Goal: Navigation & Orientation: Find specific page/section

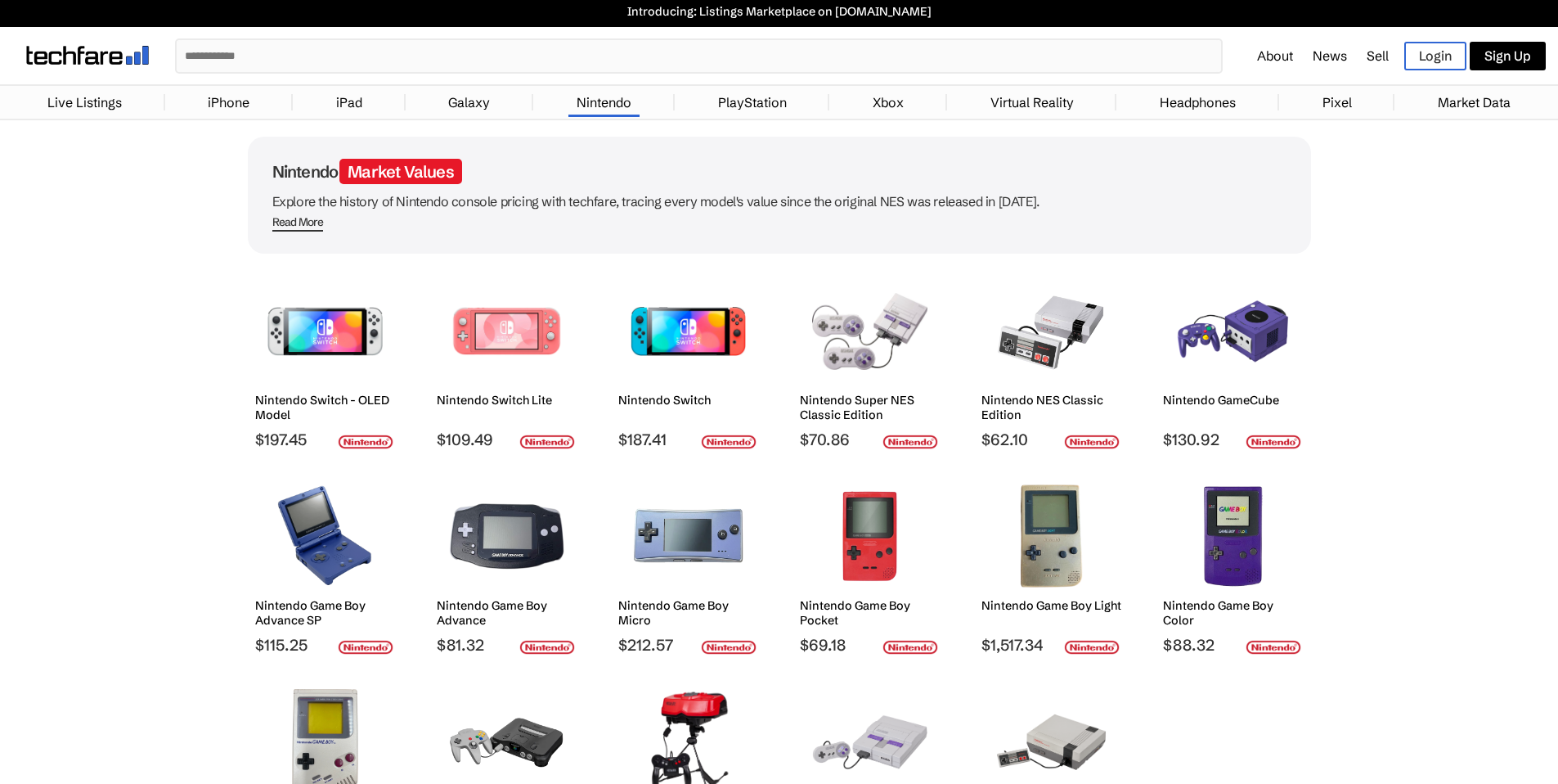
scroll to position [6, 0]
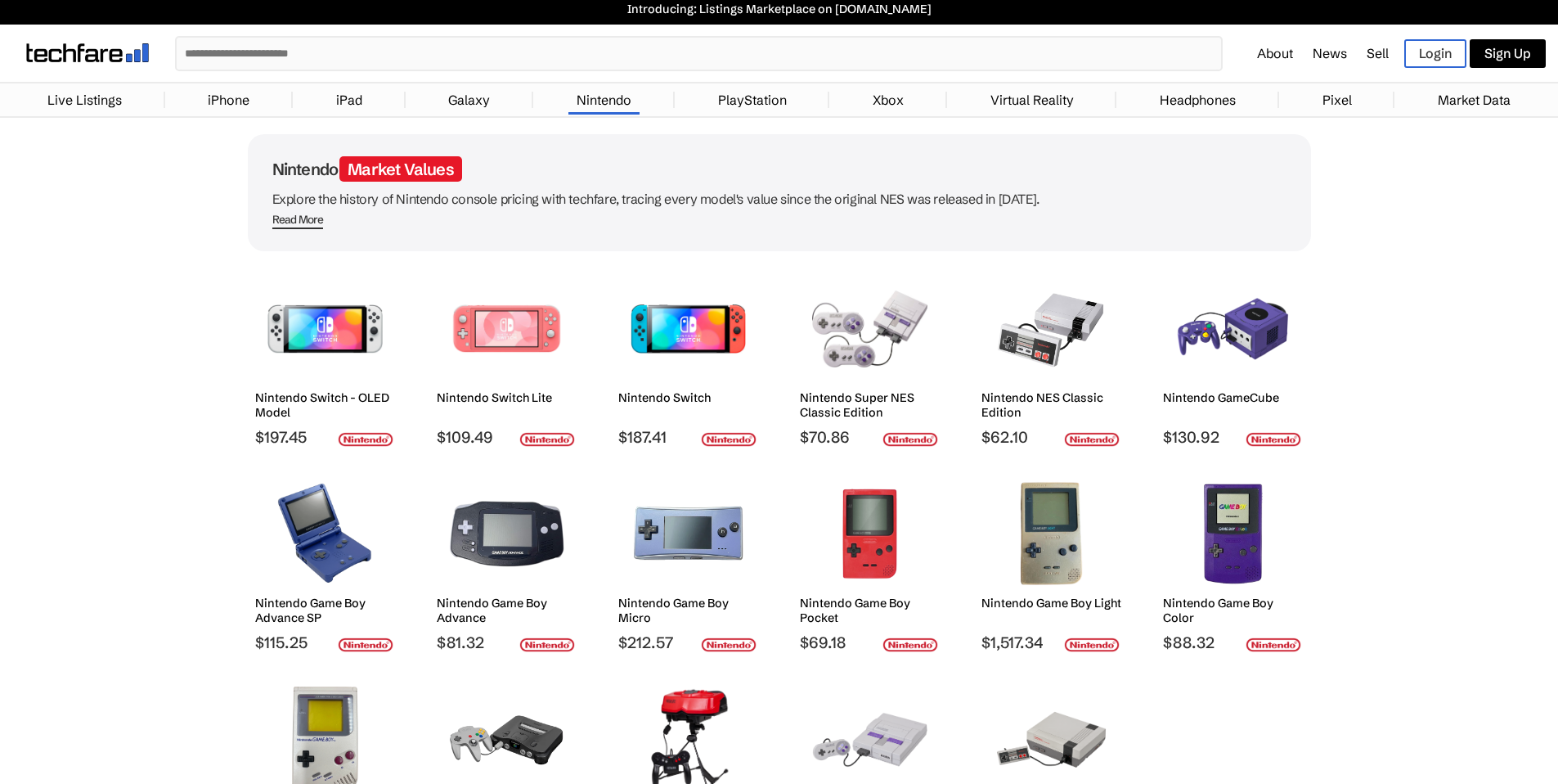
click at [769, 97] on link "PlayStation" at bounding box center [752, 100] width 85 height 33
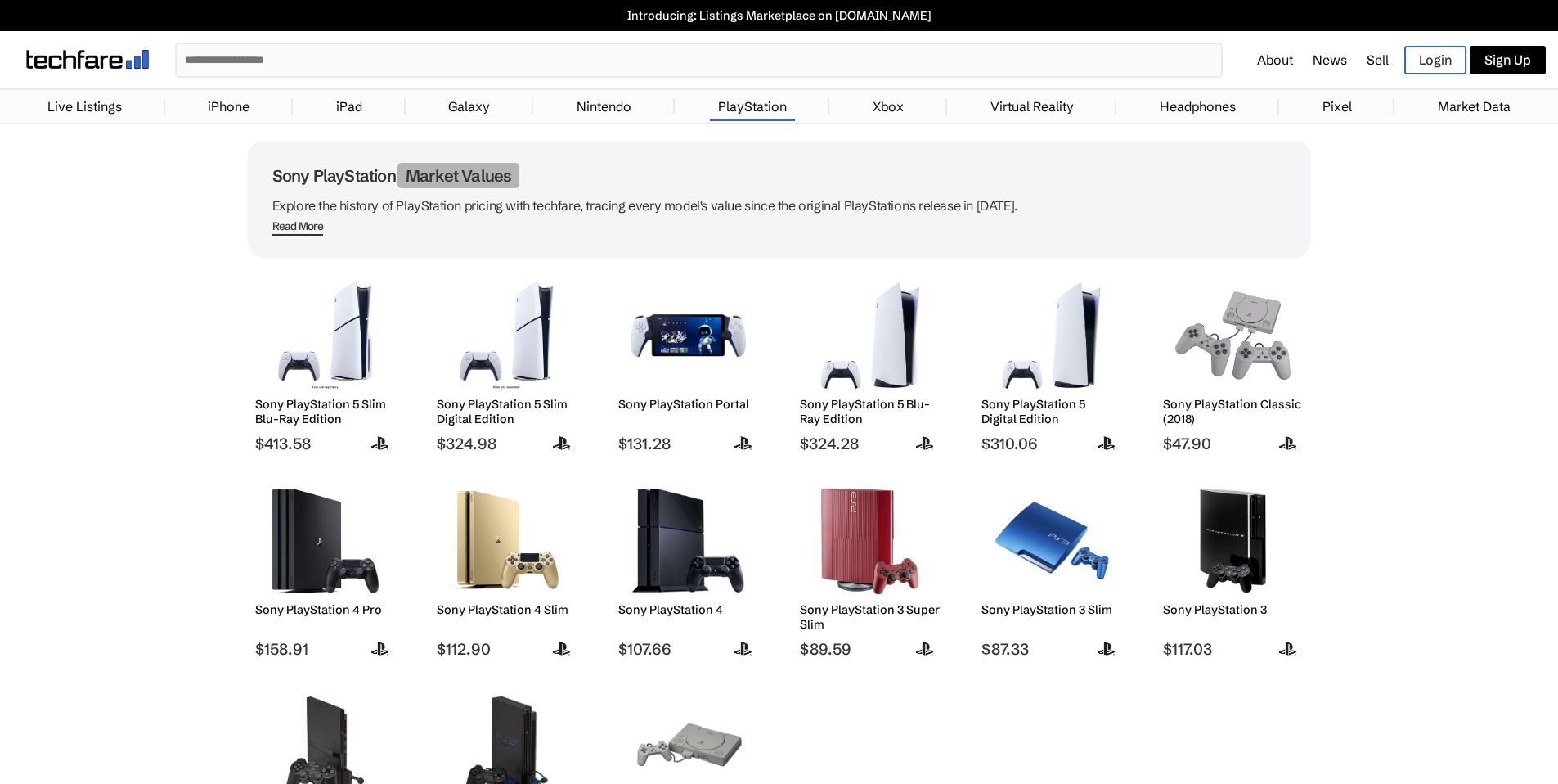
click at [1237, 100] on link "Headphones" at bounding box center [1198, 106] width 93 height 33
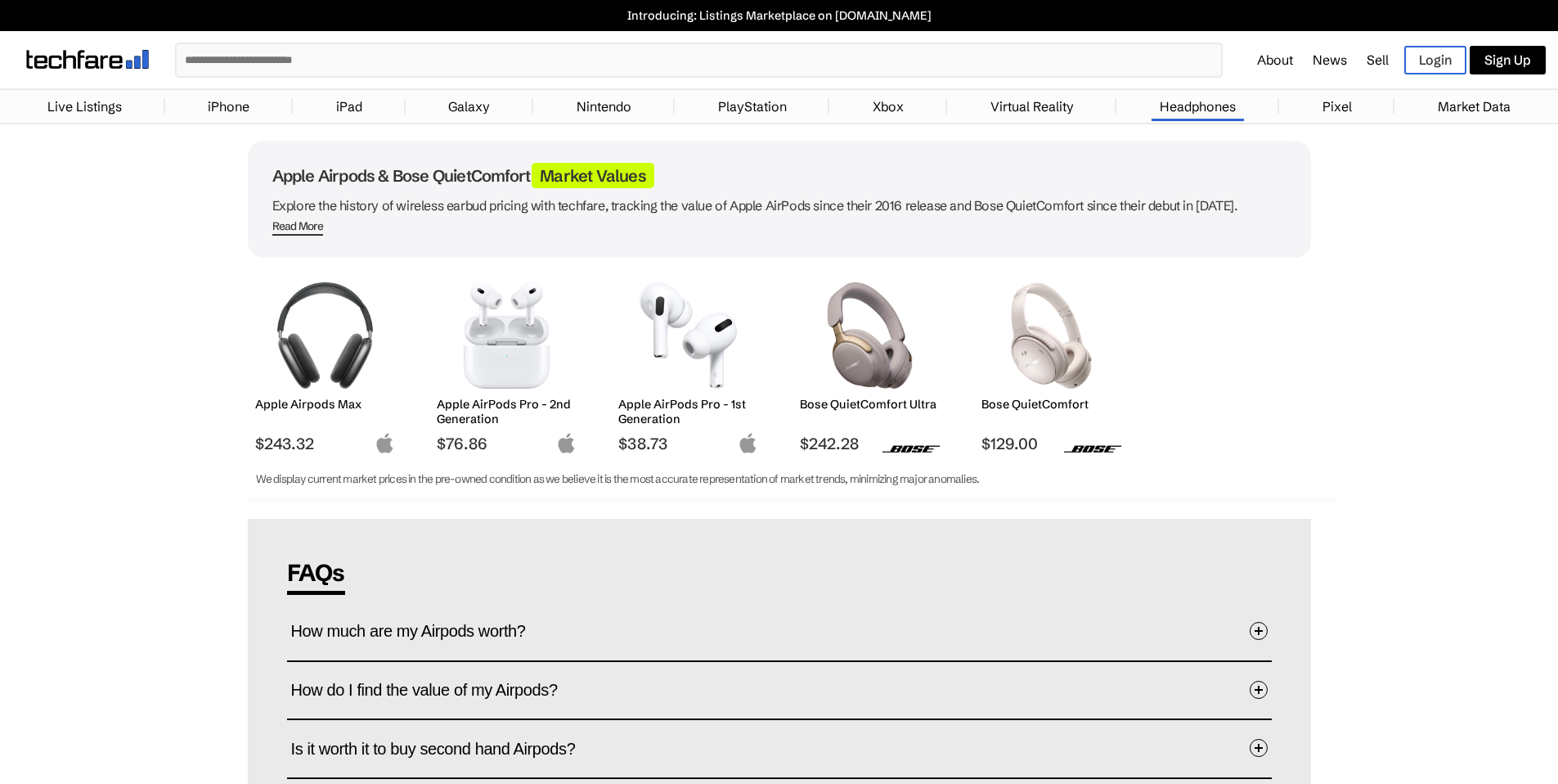
click at [225, 111] on link "iPhone" at bounding box center [228, 106] width 58 height 33
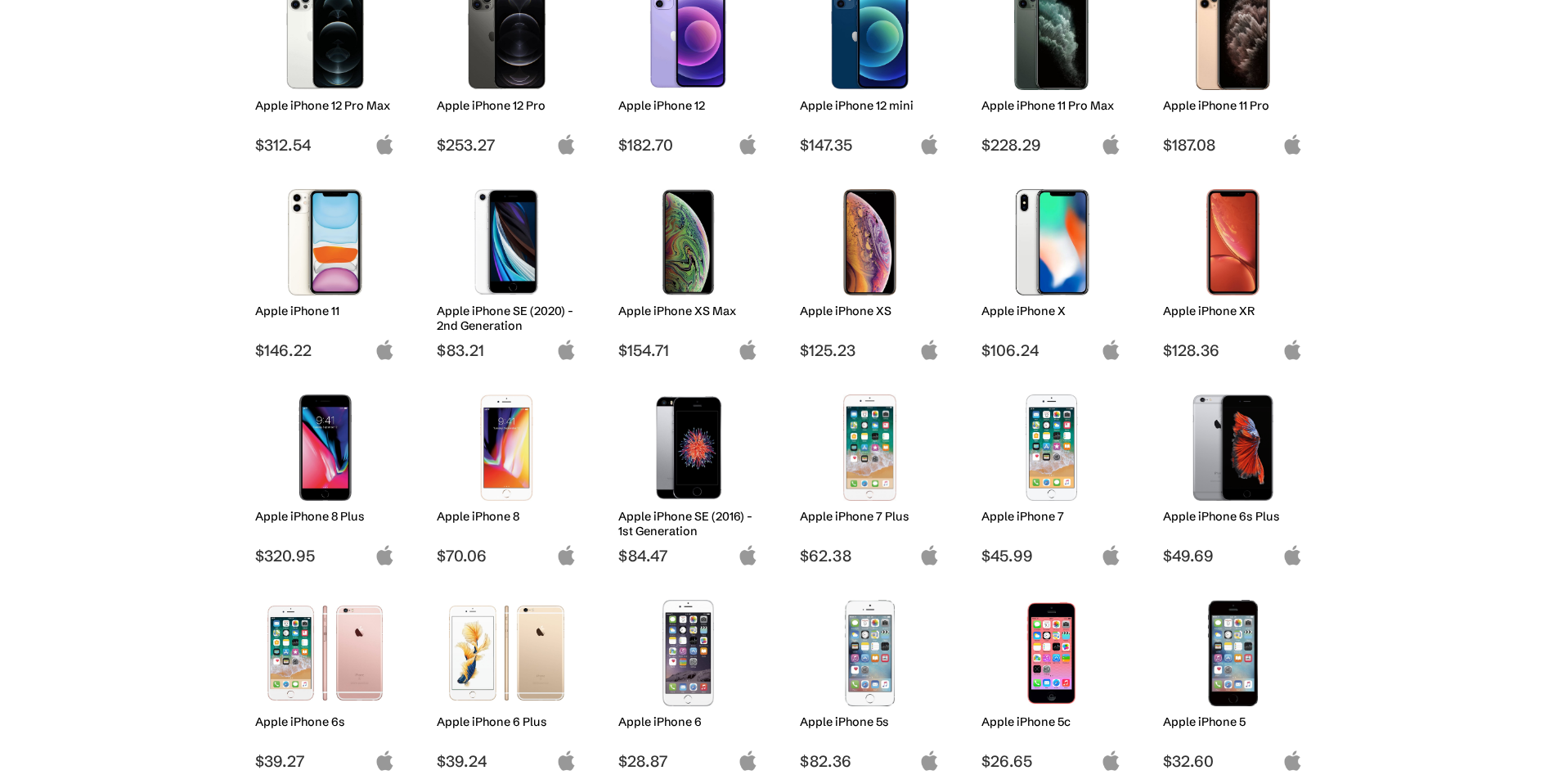
scroll to position [820, 0]
